Goal: Task Accomplishment & Management: Use online tool/utility

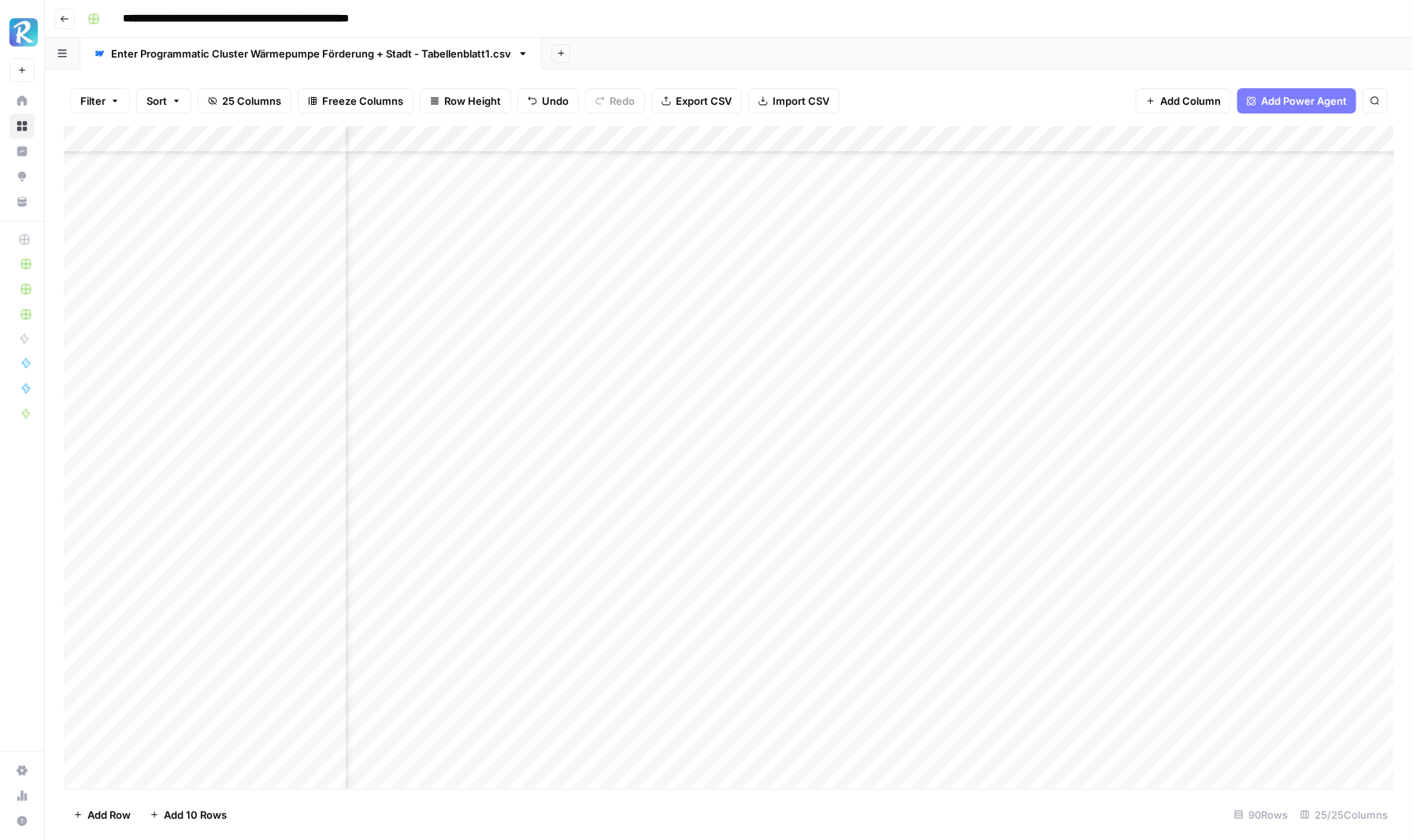
scroll to position [1799, 2588]
click at [1145, 237] on div "Add Column" at bounding box center [729, 457] width 1330 height 662
click at [1145, 266] on div "Add Column" at bounding box center [729, 457] width 1330 height 662
click at [1142, 293] on div "Add Column" at bounding box center [729, 457] width 1330 height 662
click at [1146, 318] on div "Add Column" at bounding box center [729, 457] width 1330 height 662
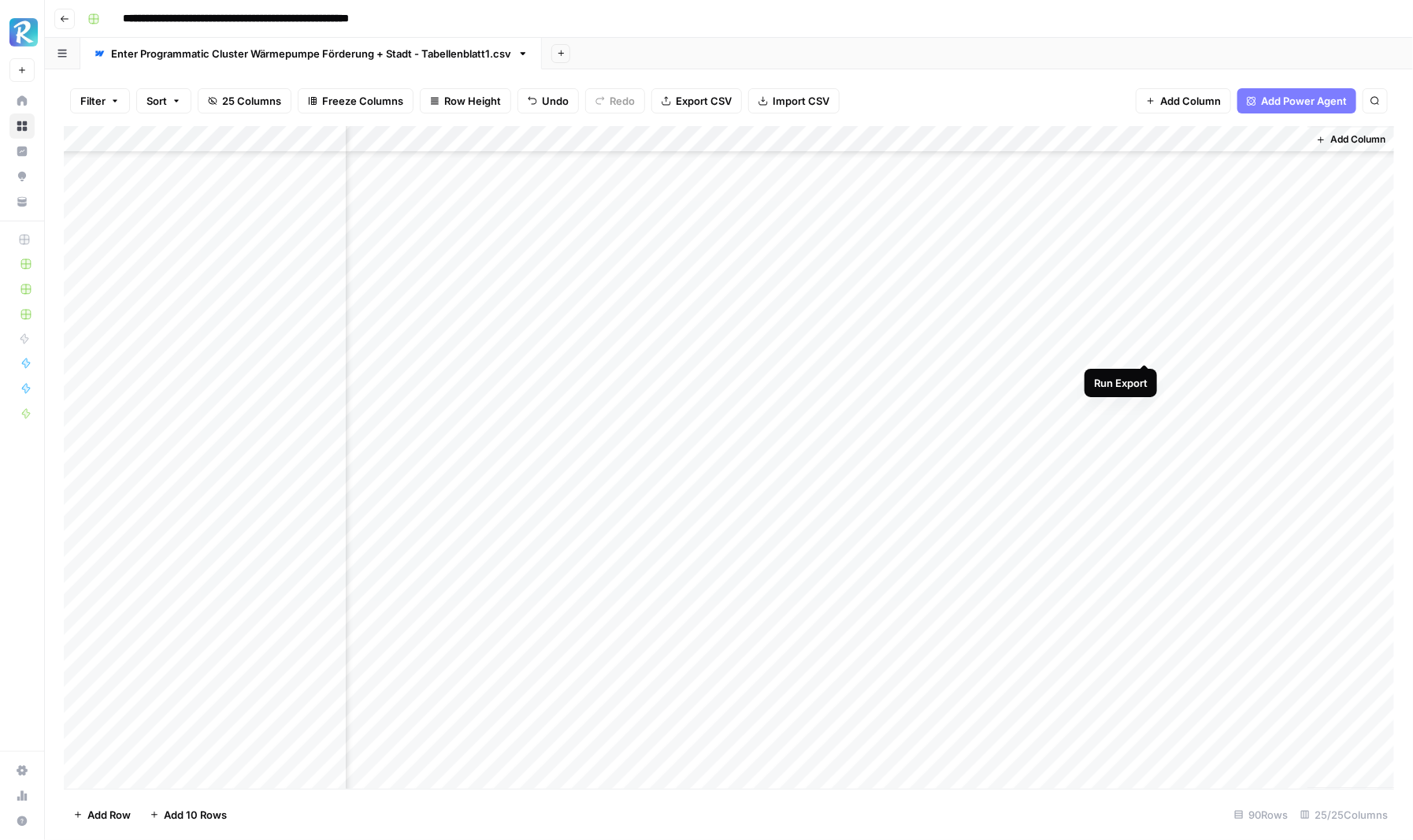
click at [1145, 346] on div "Add Column" at bounding box center [729, 457] width 1330 height 662
click at [1141, 375] on div "Add Column" at bounding box center [729, 457] width 1330 height 662
click at [1140, 402] on div "Add Column" at bounding box center [729, 457] width 1330 height 662
click at [1138, 433] on div "Add Column" at bounding box center [729, 457] width 1330 height 662
click at [1144, 456] on div "Add Column" at bounding box center [729, 457] width 1330 height 662
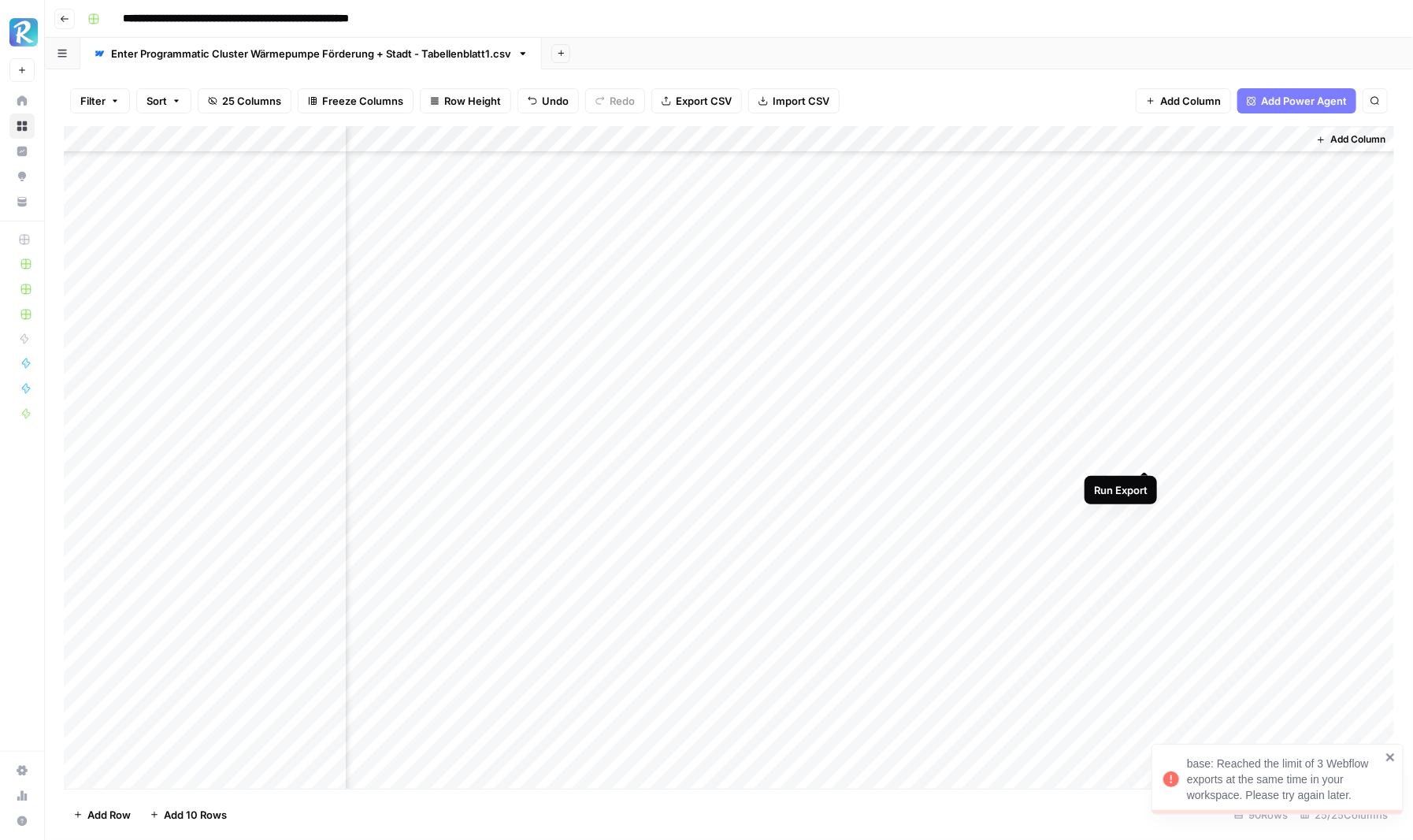
click at [1144, 455] on div "Add Column" at bounding box center [729, 457] width 1330 height 662
click at [1145, 482] on div "Add Column" at bounding box center [729, 457] width 1330 height 662
click at [1145, 508] on div "Add Column" at bounding box center [729, 457] width 1330 height 662
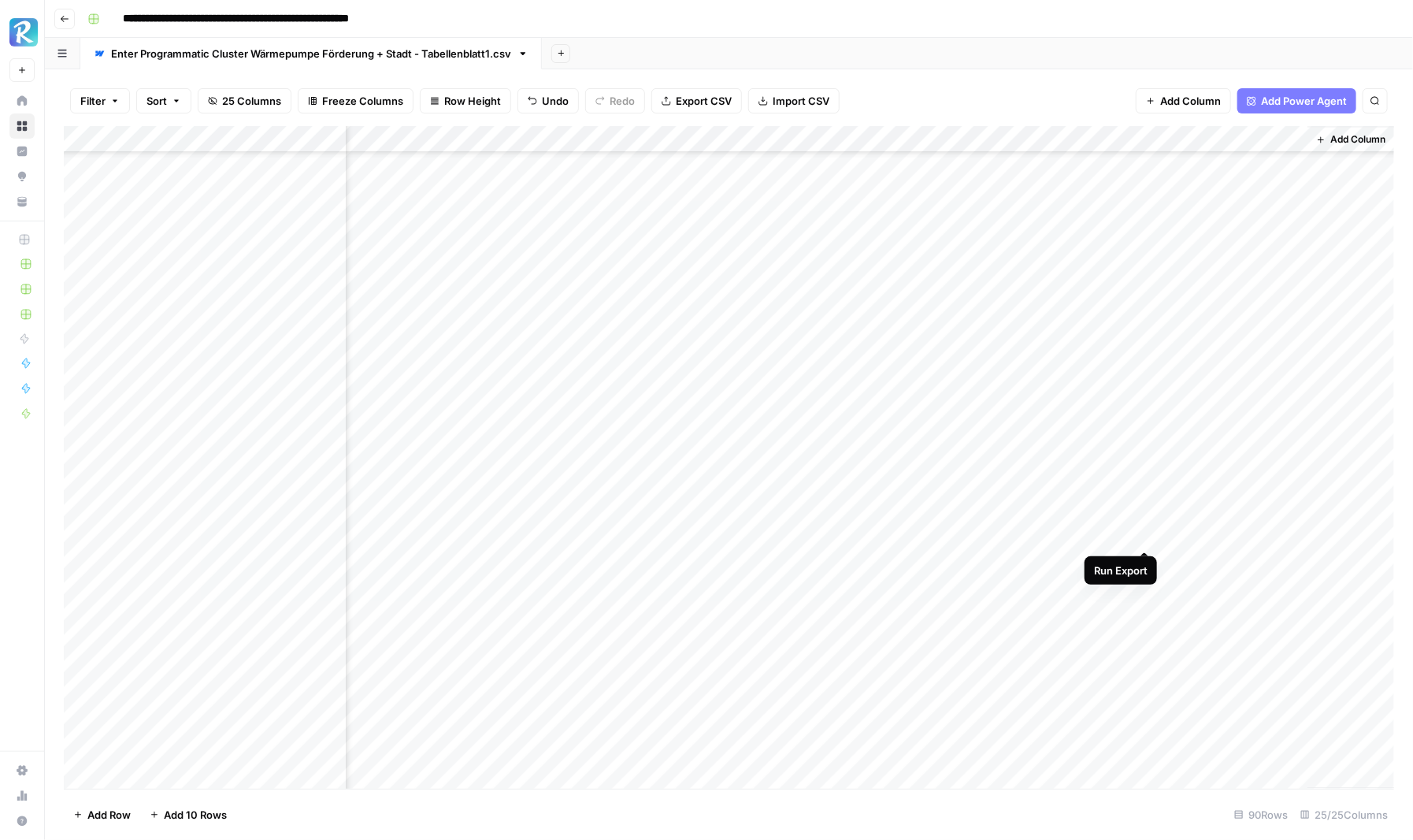
click at [1145, 536] on div "Add Column" at bounding box center [729, 457] width 1330 height 662
click at [1148, 558] on div "Add Column" at bounding box center [729, 457] width 1330 height 662
click at [1145, 589] on div "Add Column" at bounding box center [729, 457] width 1330 height 662
click at [1145, 615] on div "Add Column" at bounding box center [729, 457] width 1330 height 662
click at [1145, 617] on div "Add Column" at bounding box center [729, 457] width 1330 height 662
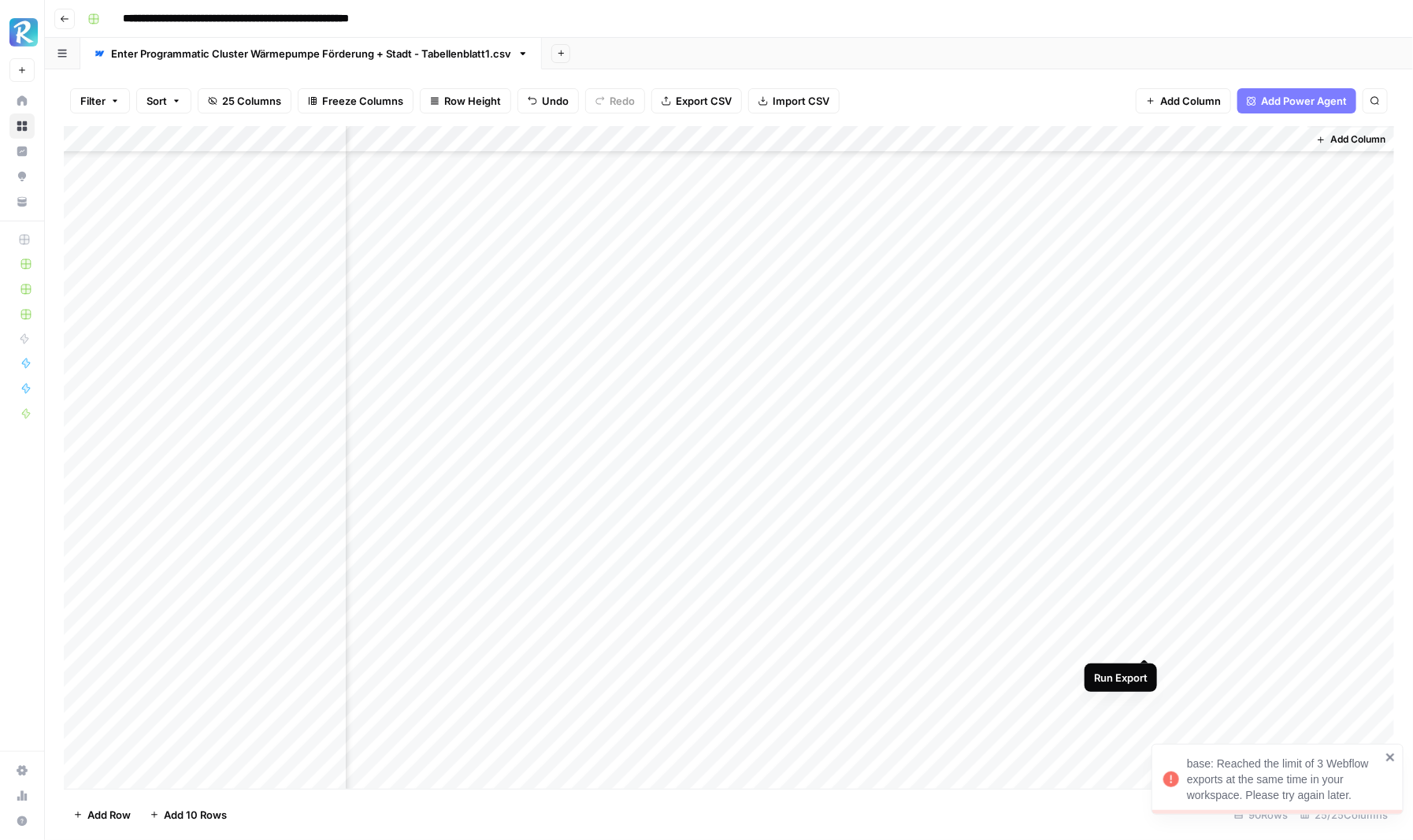
click at [1143, 643] on div "Add Column" at bounding box center [729, 457] width 1330 height 662
click at [1141, 669] on div "Add Column" at bounding box center [729, 457] width 1330 height 662
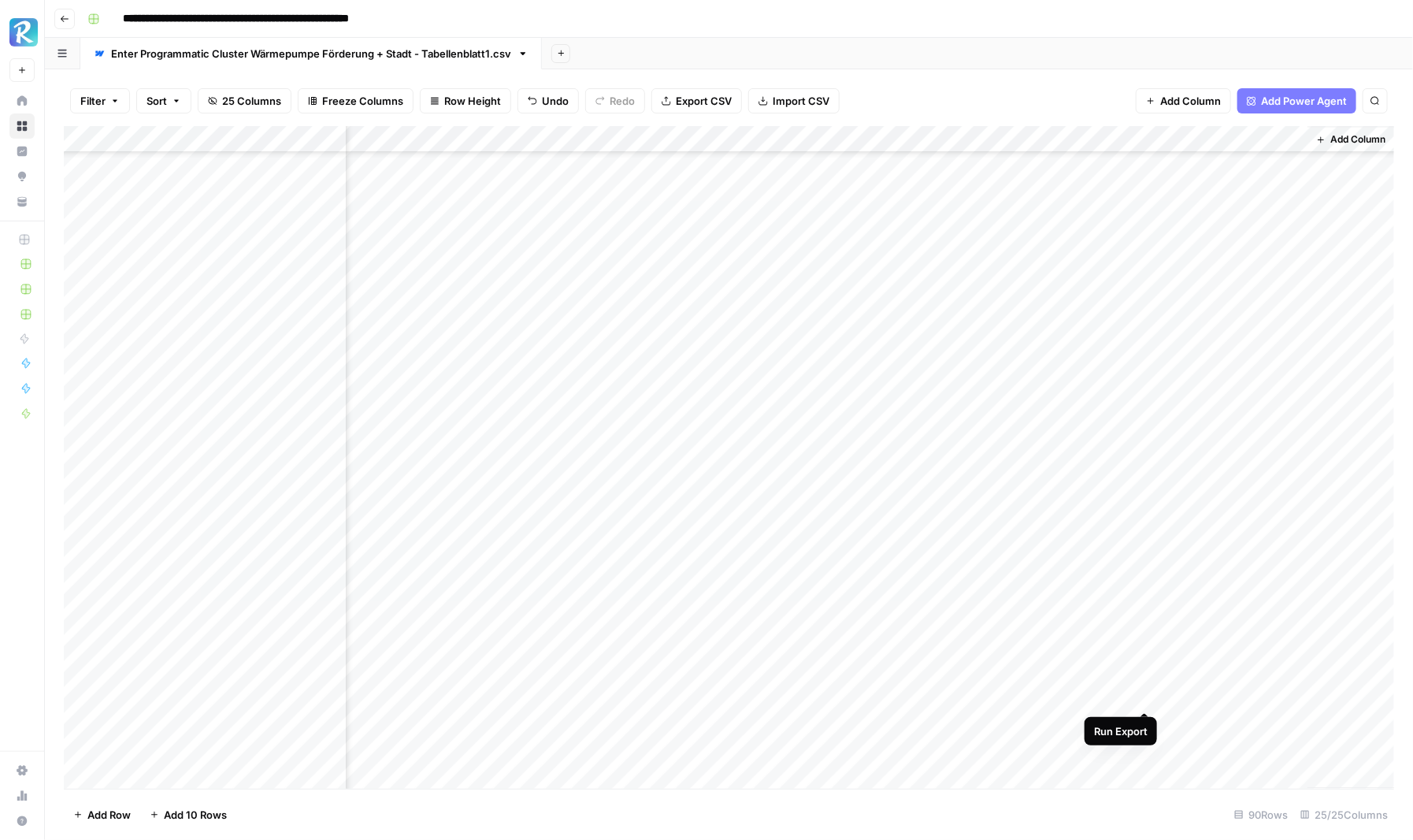
click at [1146, 697] on div "Add Column" at bounding box center [729, 457] width 1330 height 662
click at [1145, 724] on div "Add Column" at bounding box center [729, 457] width 1330 height 662
click at [1389, 759] on icon "close" at bounding box center [1390, 756] width 8 height 8
click at [1145, 721] on div "Add Column" at bounding box center [729, 457] width 1330 height 662
click at [1144, 748] on div "Add Column" at bounding box center [729, 457] width 1330 height 662
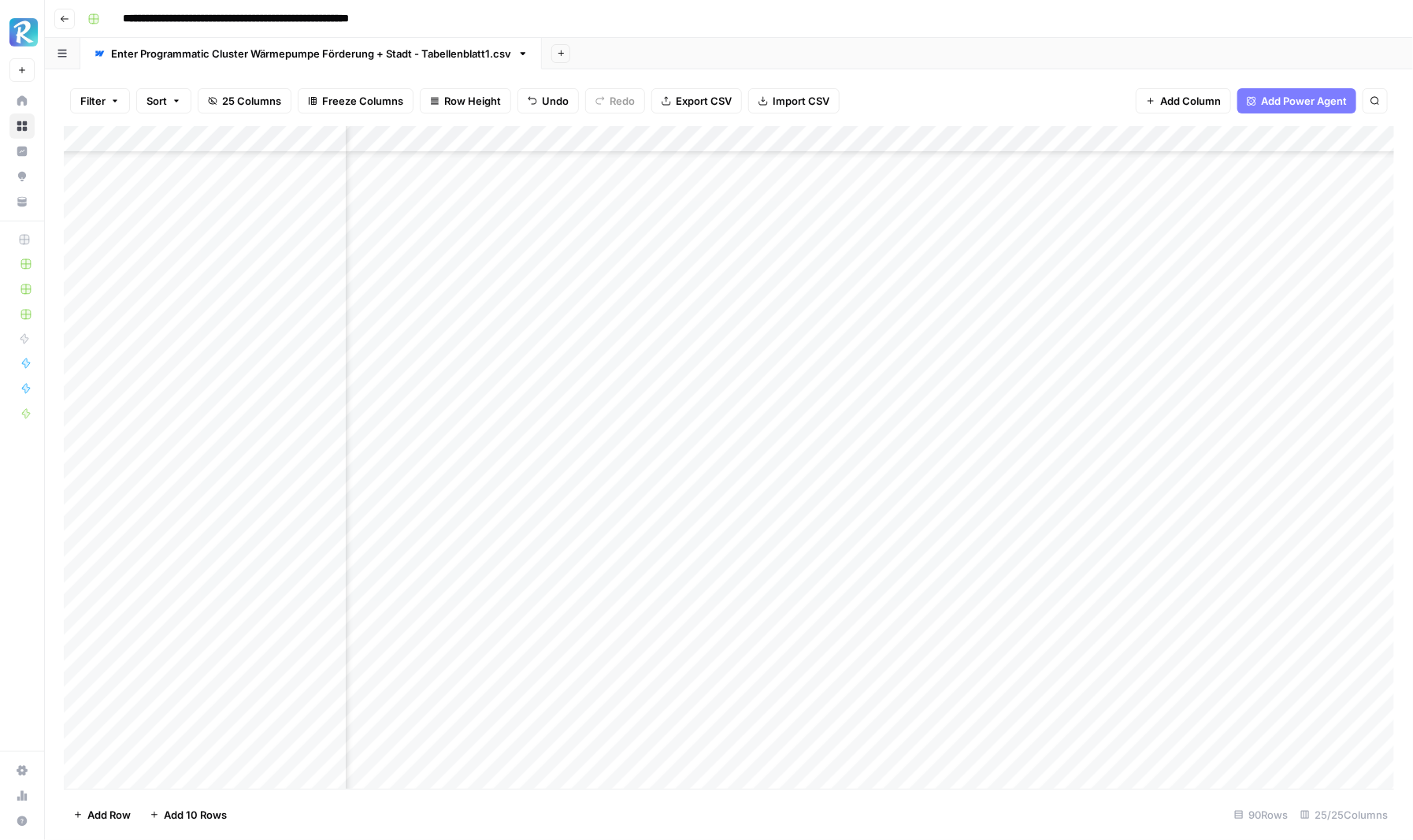
scroll to position [1799, 1611]
